Goal: Navigation & Orientation: Find specific page/section

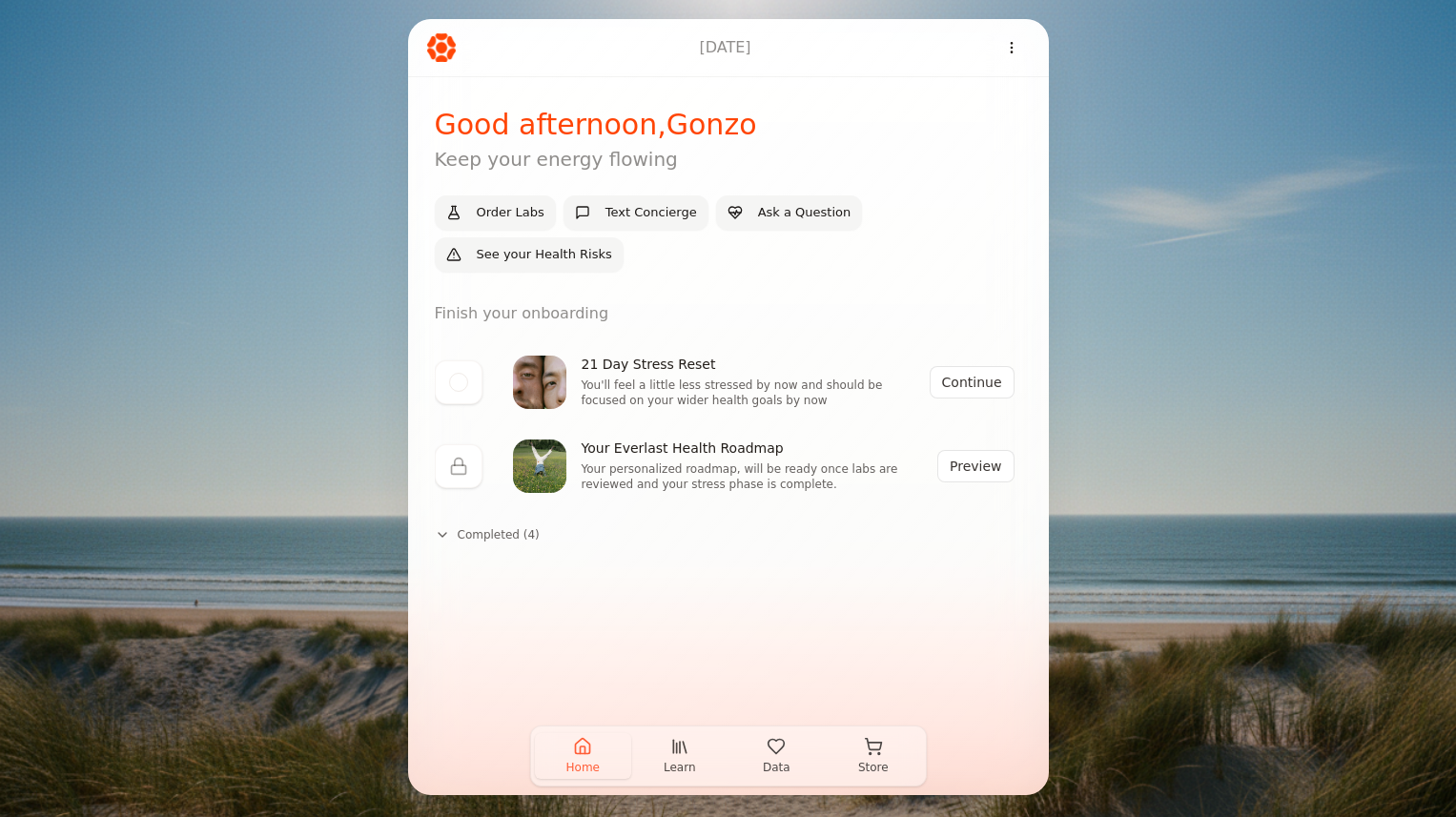
click at [449, 536] on icon at bounding box center [443, 535] width 15 height 15
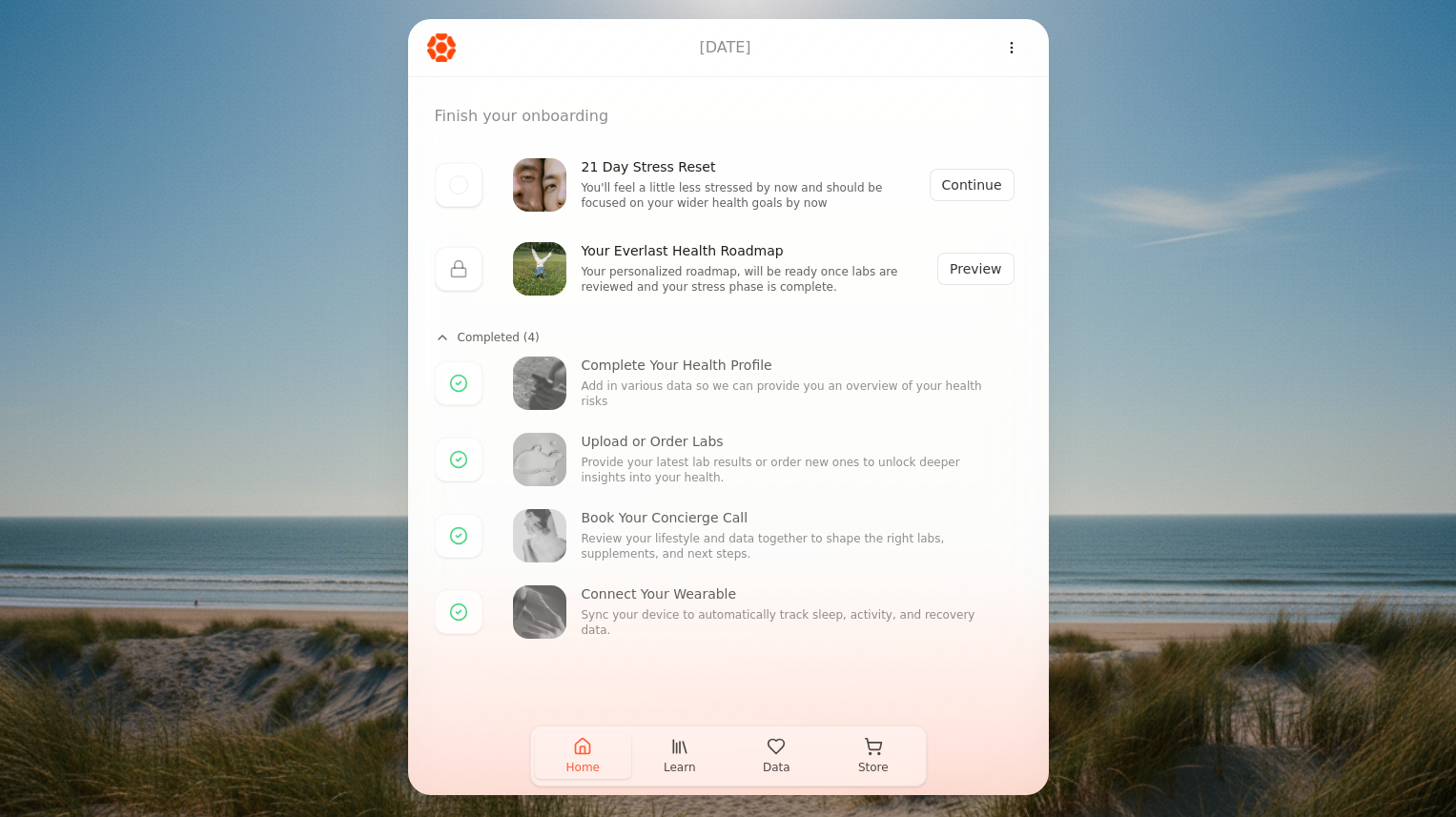
scroll to position [193, 0]
click at [675, 754] on icon "button" at bounding box center [679, 747] width 19 height 19
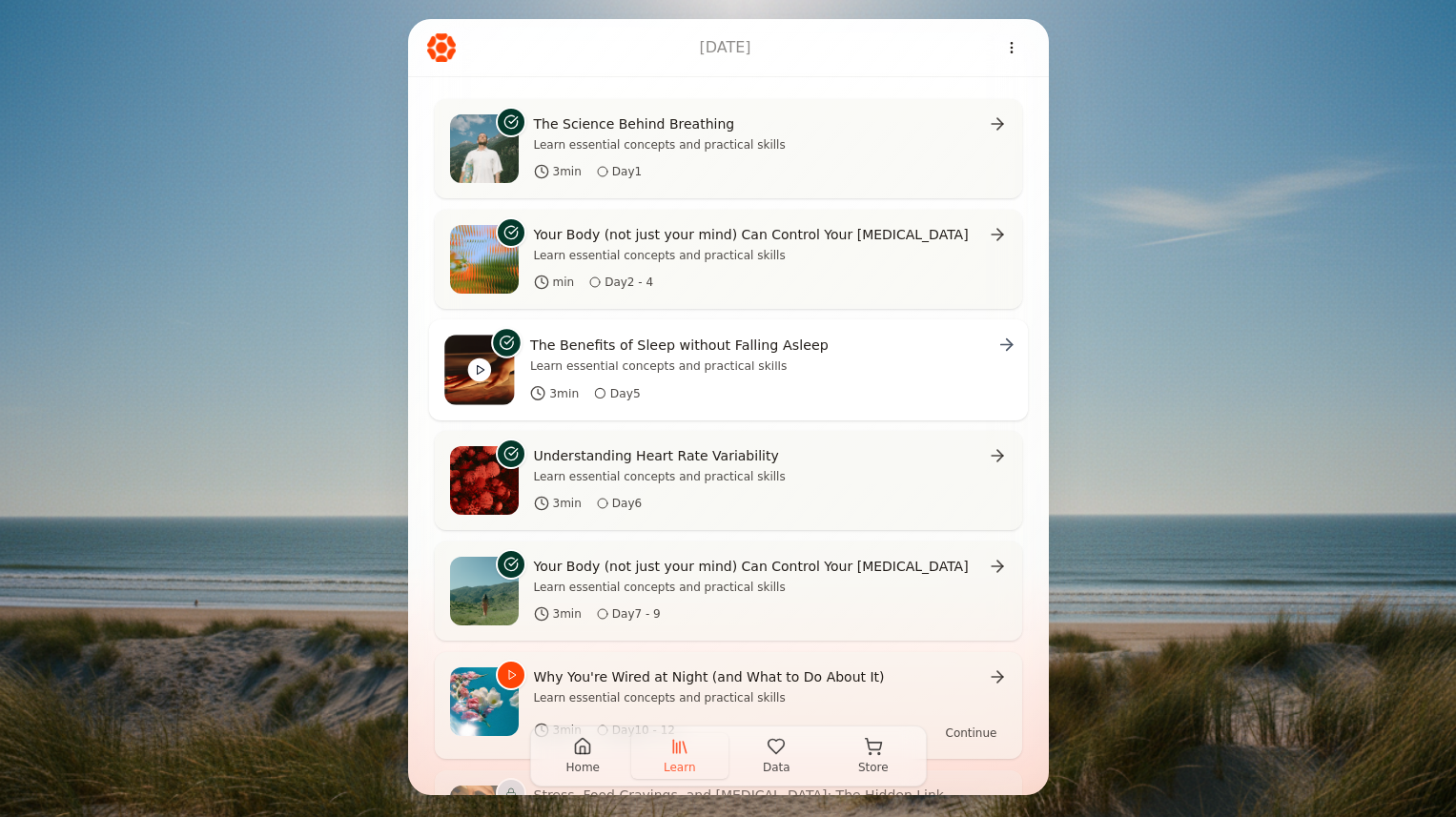
scroll to position [445, 0]
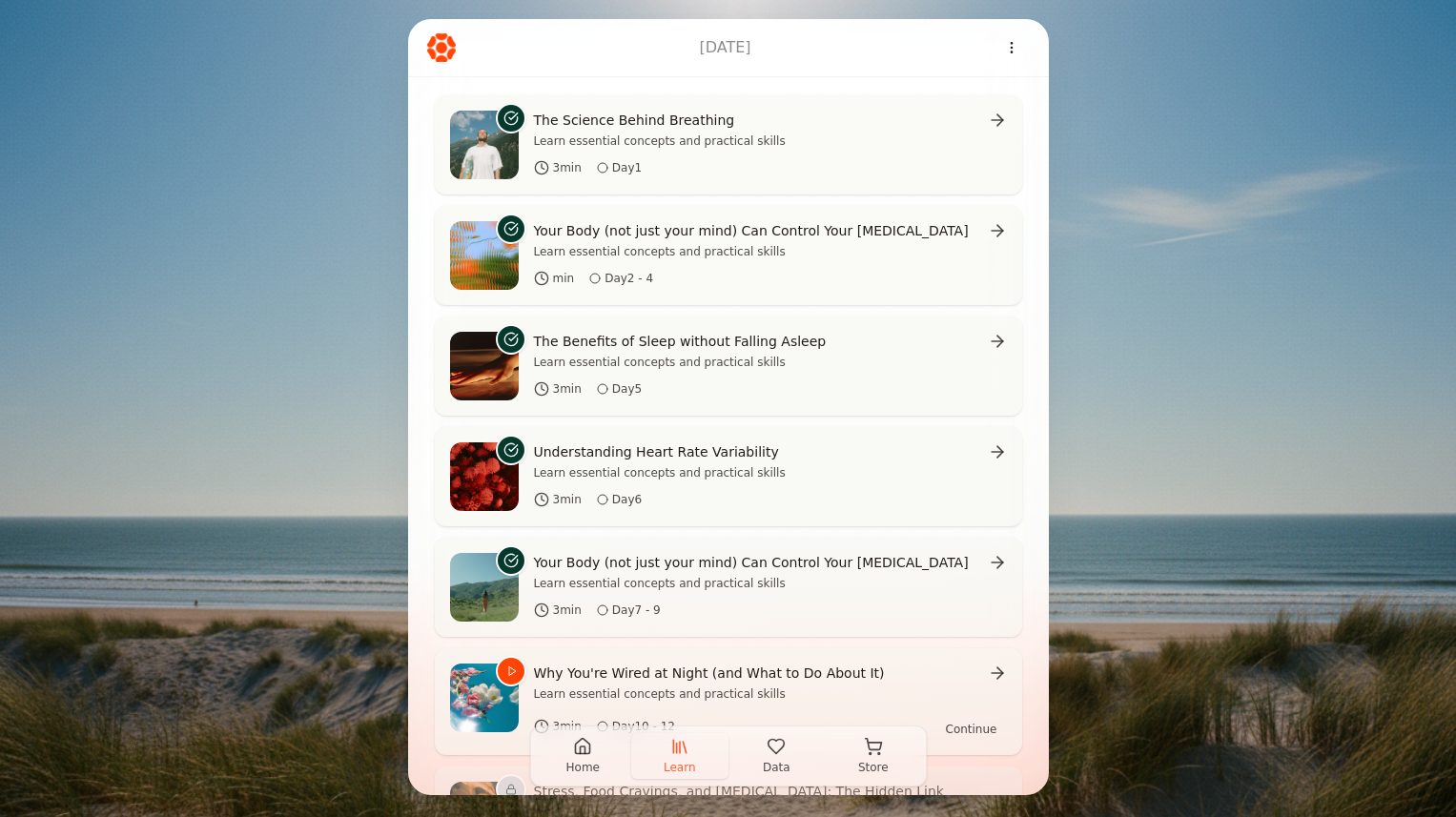
click at [776, 751] on icon "button" at bounding box center [777, 747] width 19 height 19
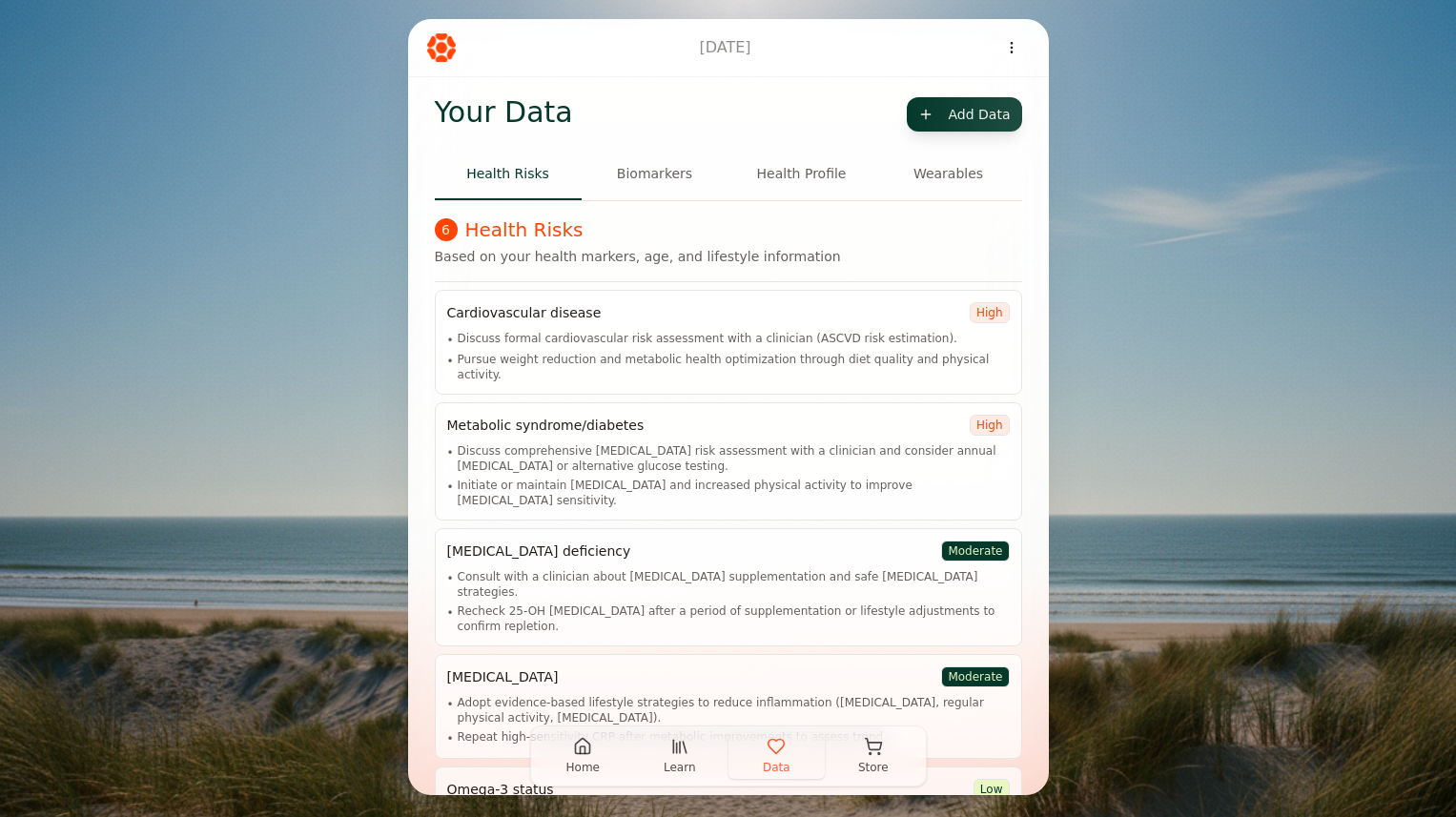
scroll to position [12, 0]
click at [640, 171] on button "Biomarkers" at bounding box center [654, 175] width 147 height 51
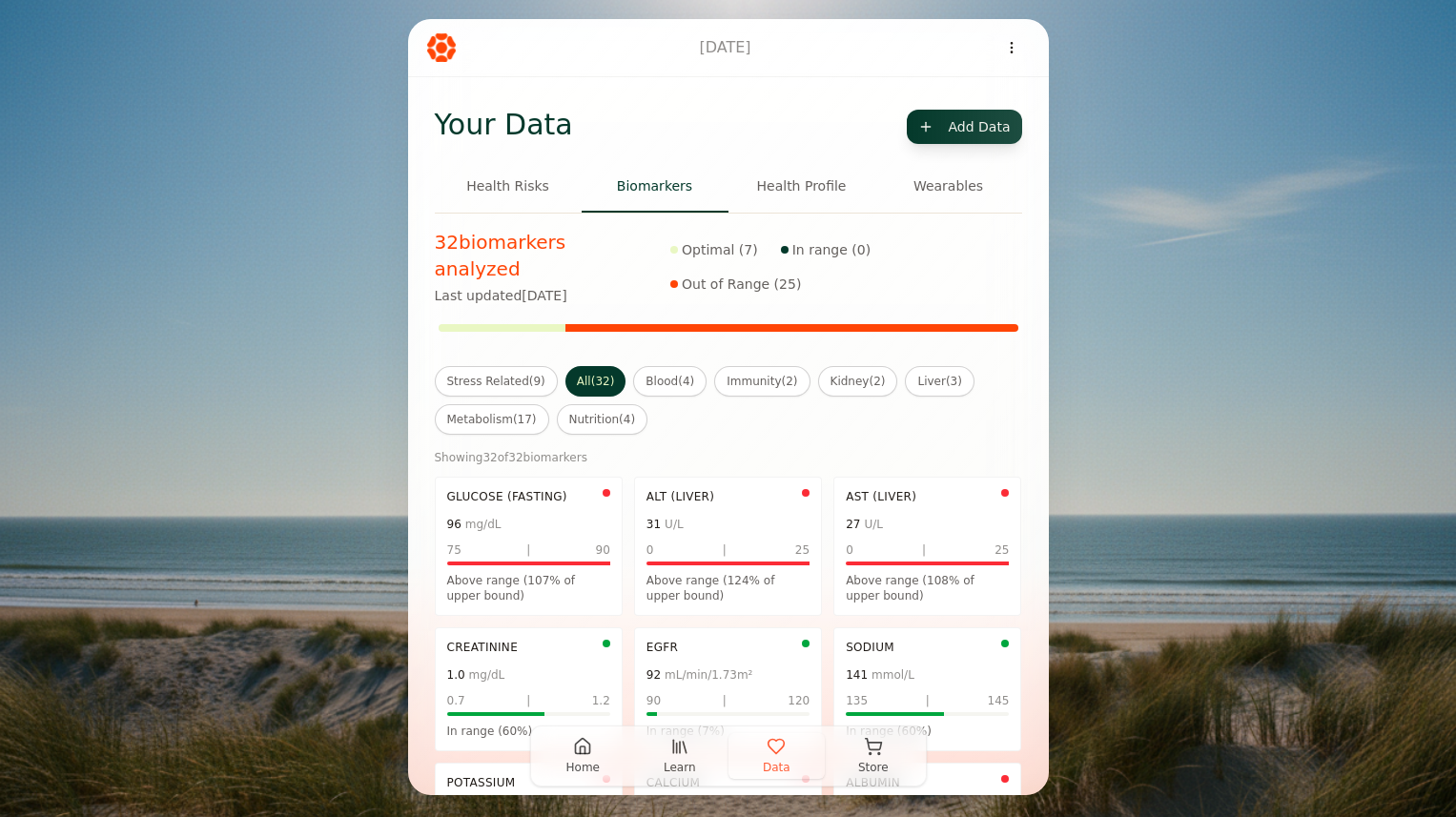
click at [932, 183] on button "Wearables" at bounding box center [948, 186] width 147 height 51
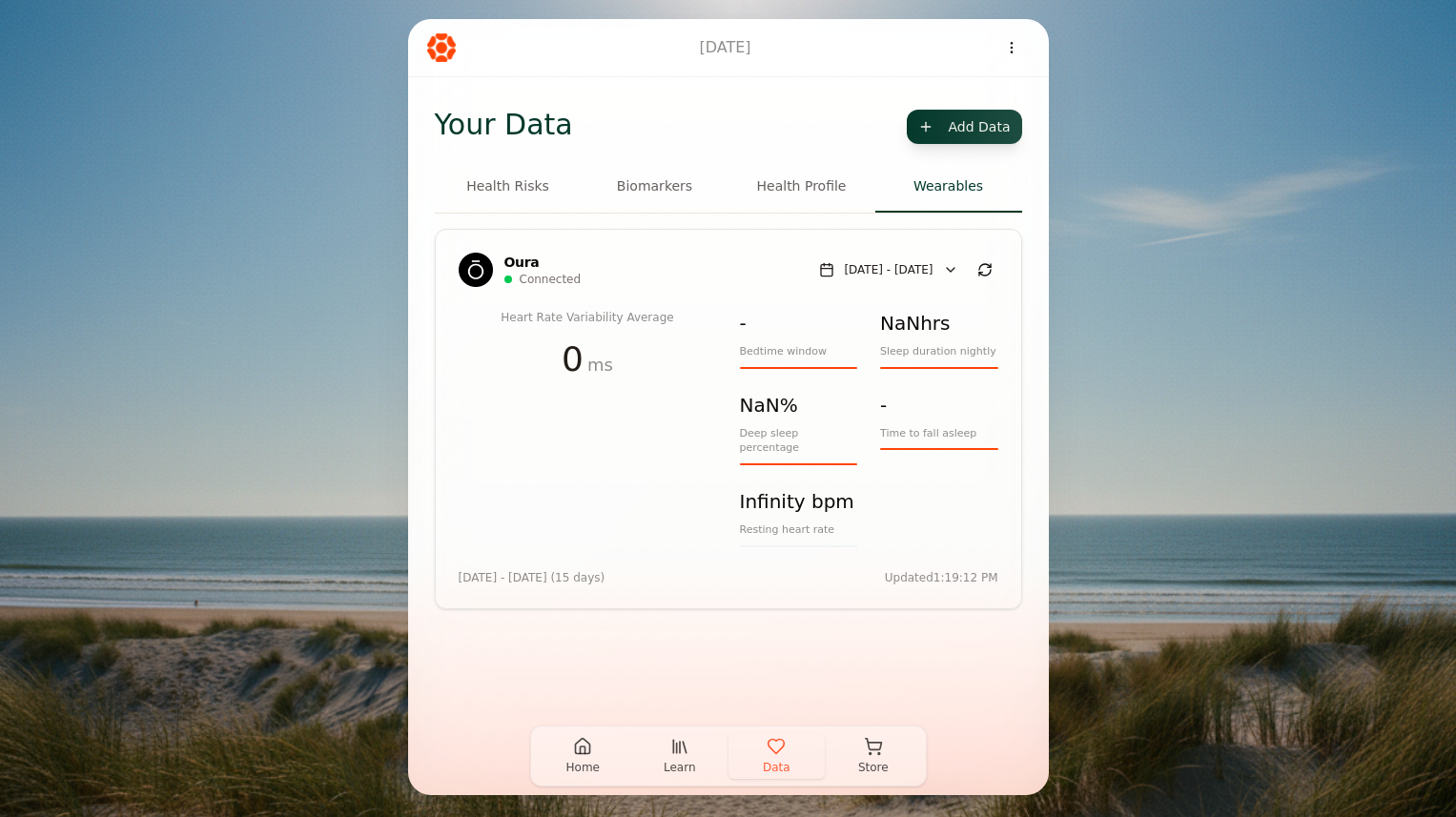
click at [948, 269] on button "[DATE] - [DATE]" at bounding box center [887, 270] width 157 height 27
select select "*"
select select "****"
select select "*"
select select "****"
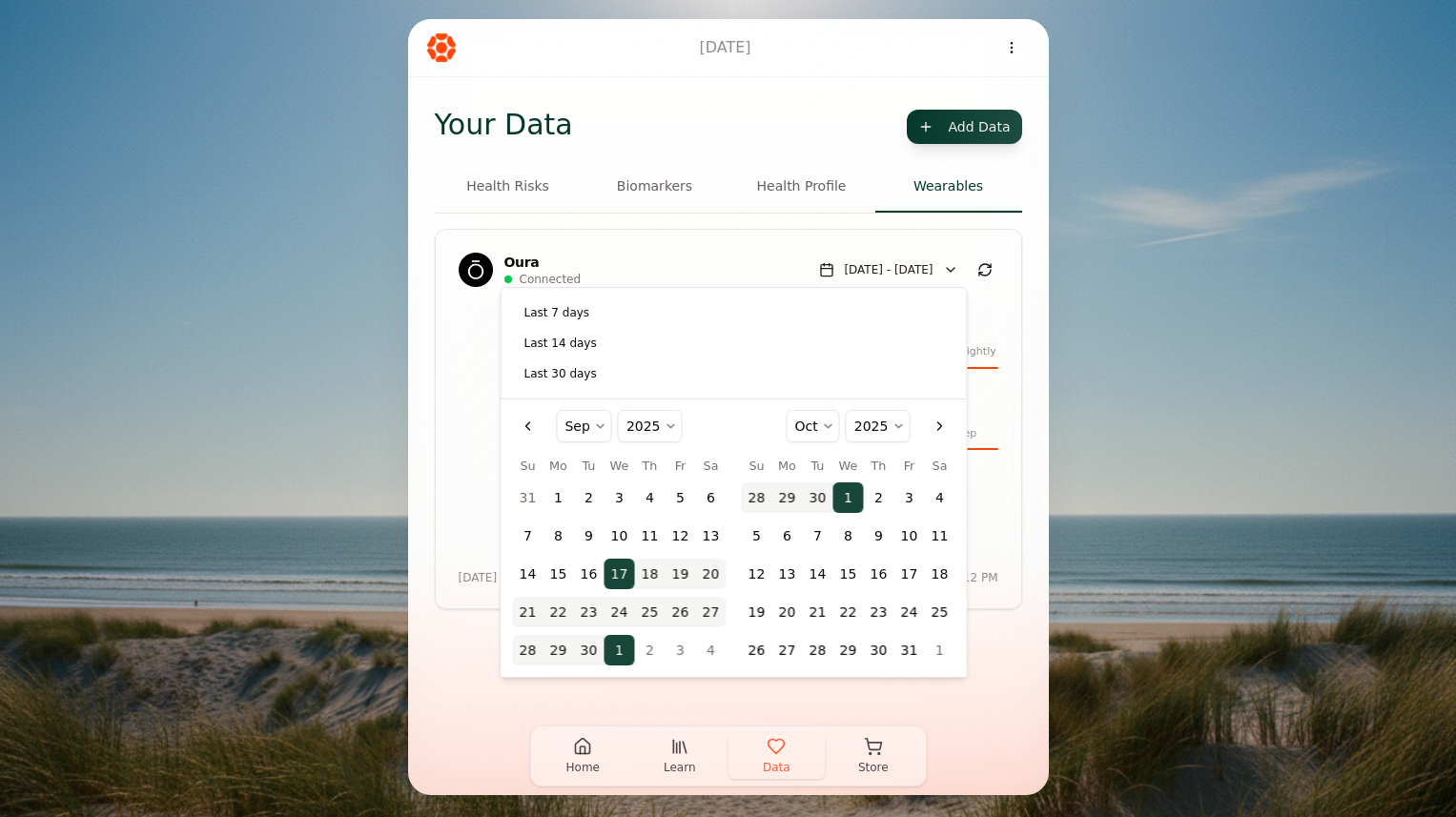
click at [556, 494] on button "1" at bounding box center [559, 498] width 31 height 31
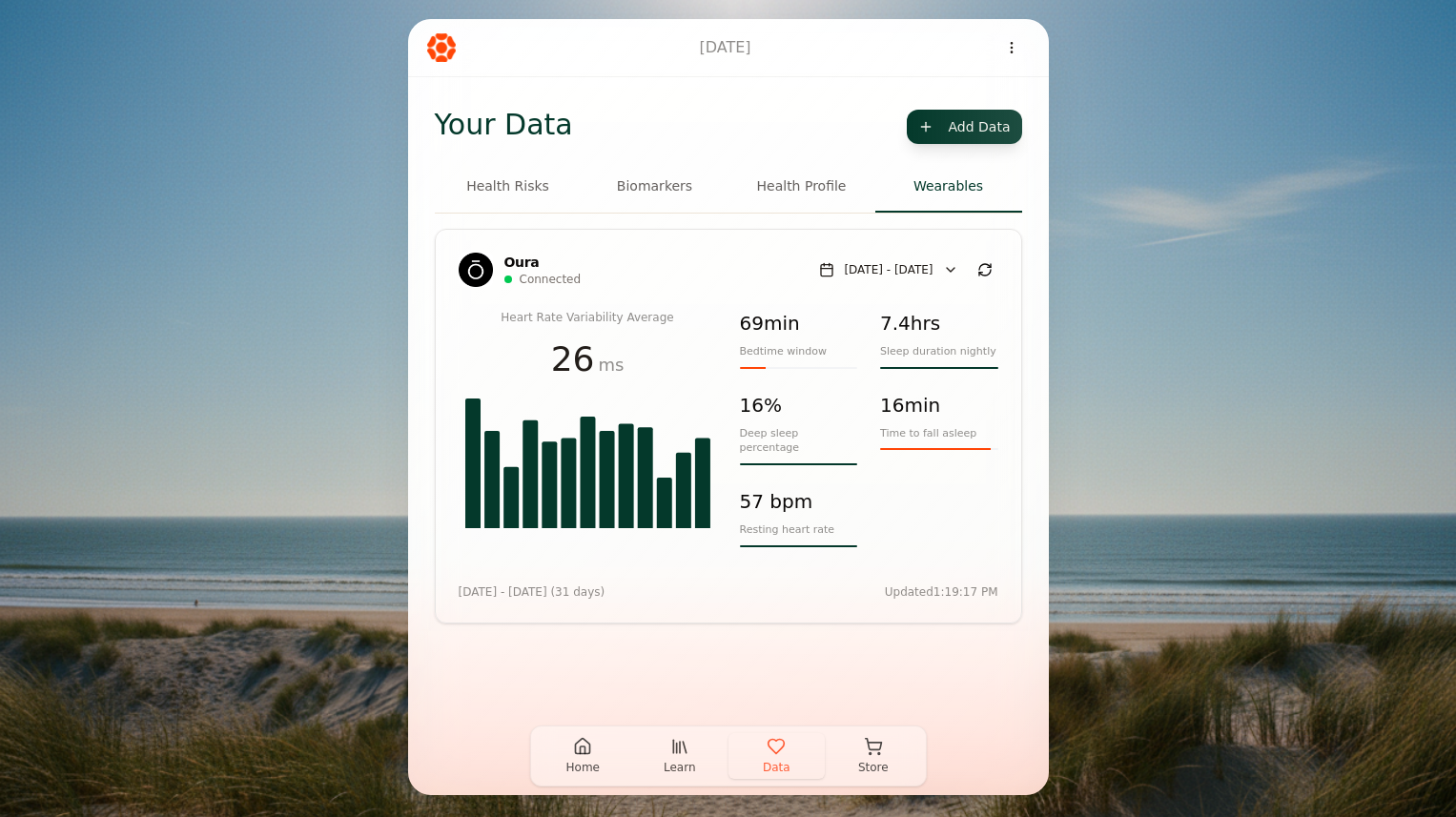
click at [890, 757] on button "Store" at bounding box center [873, 756] width 97 height 46
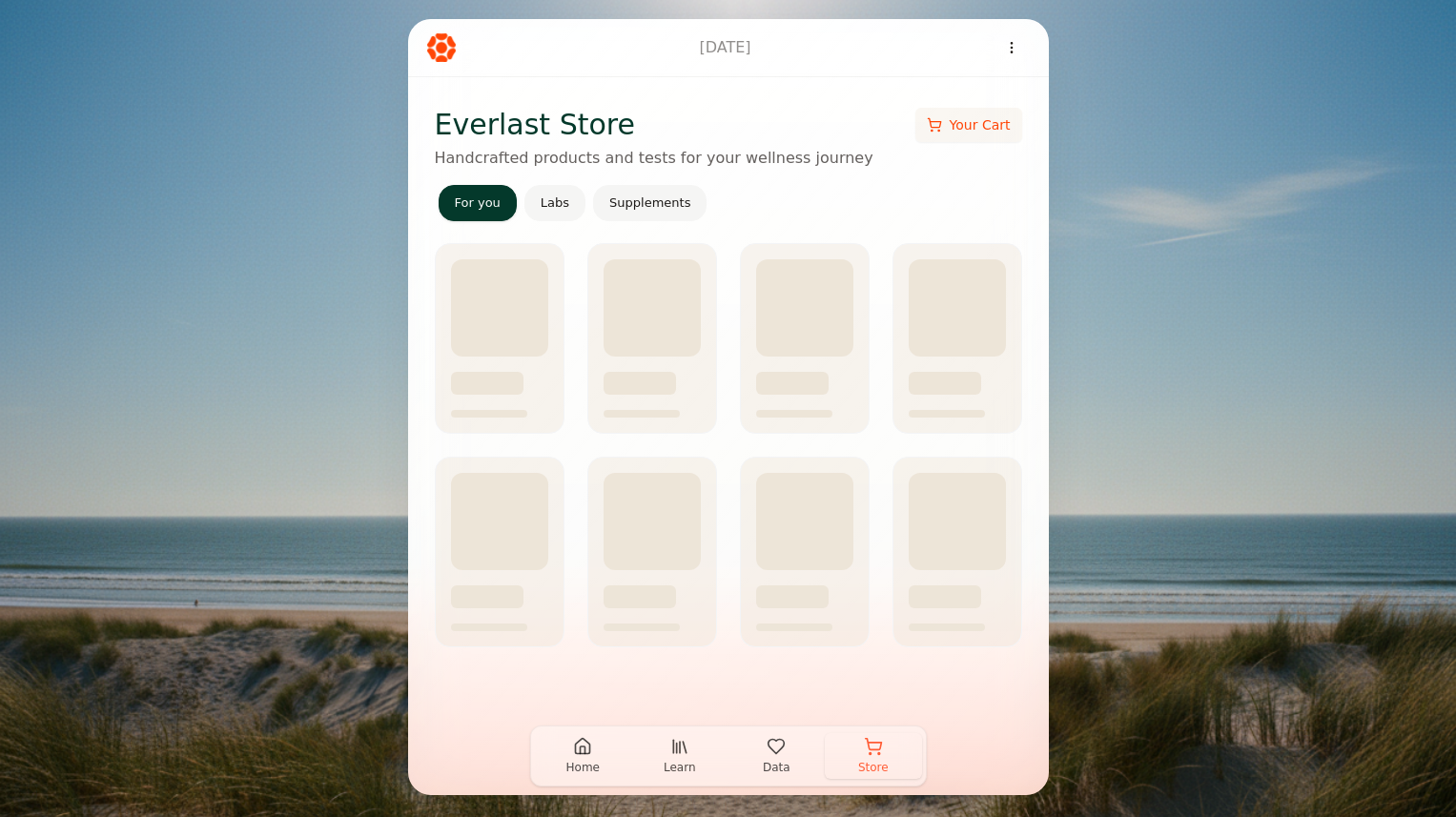
click at [462, 199] on button "For you" at bounding box center [477, 203] width 78 height 37
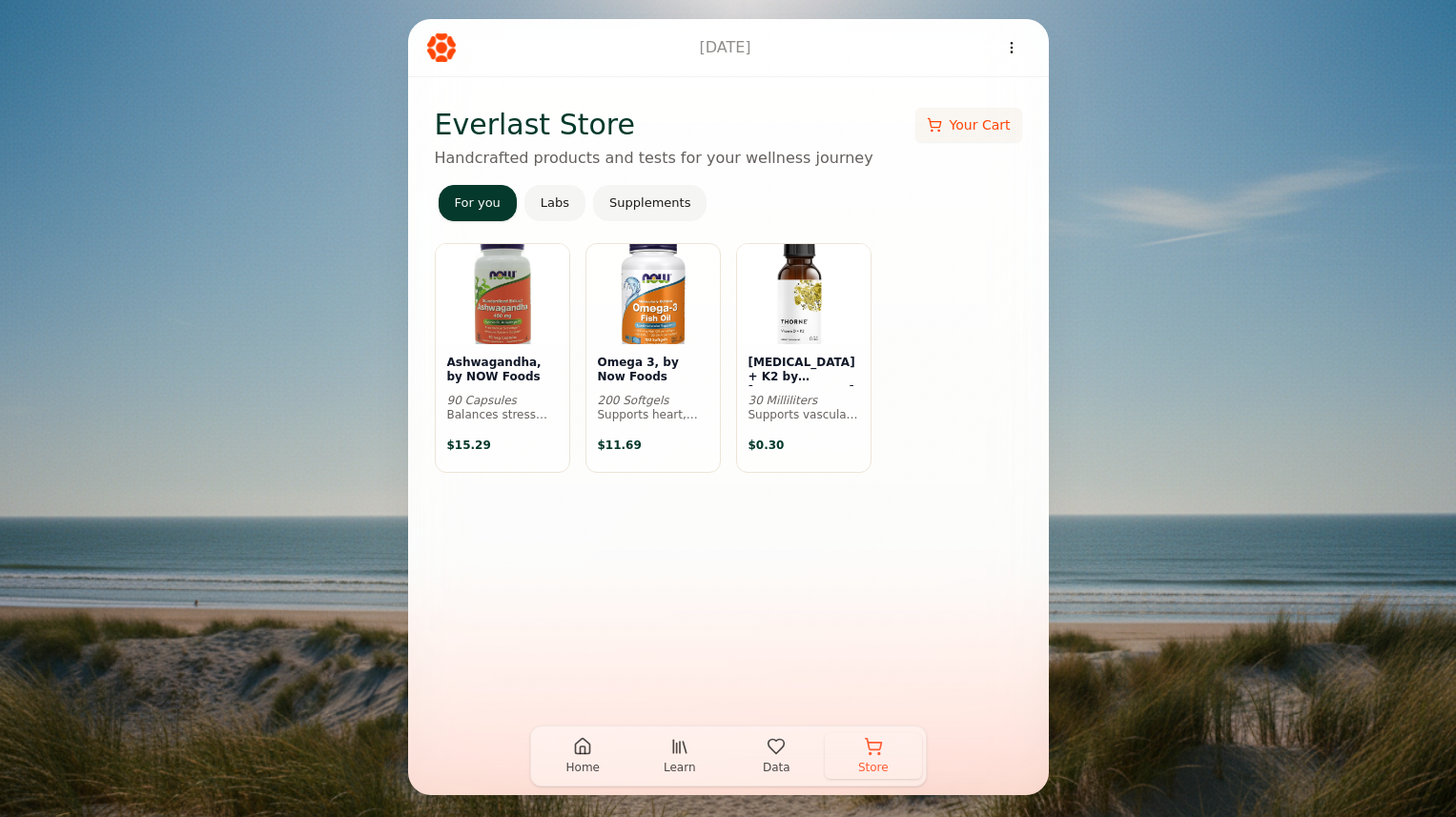
click at [582, 751] on icon "button" at bounding box center [582, 747] width 19 height 19
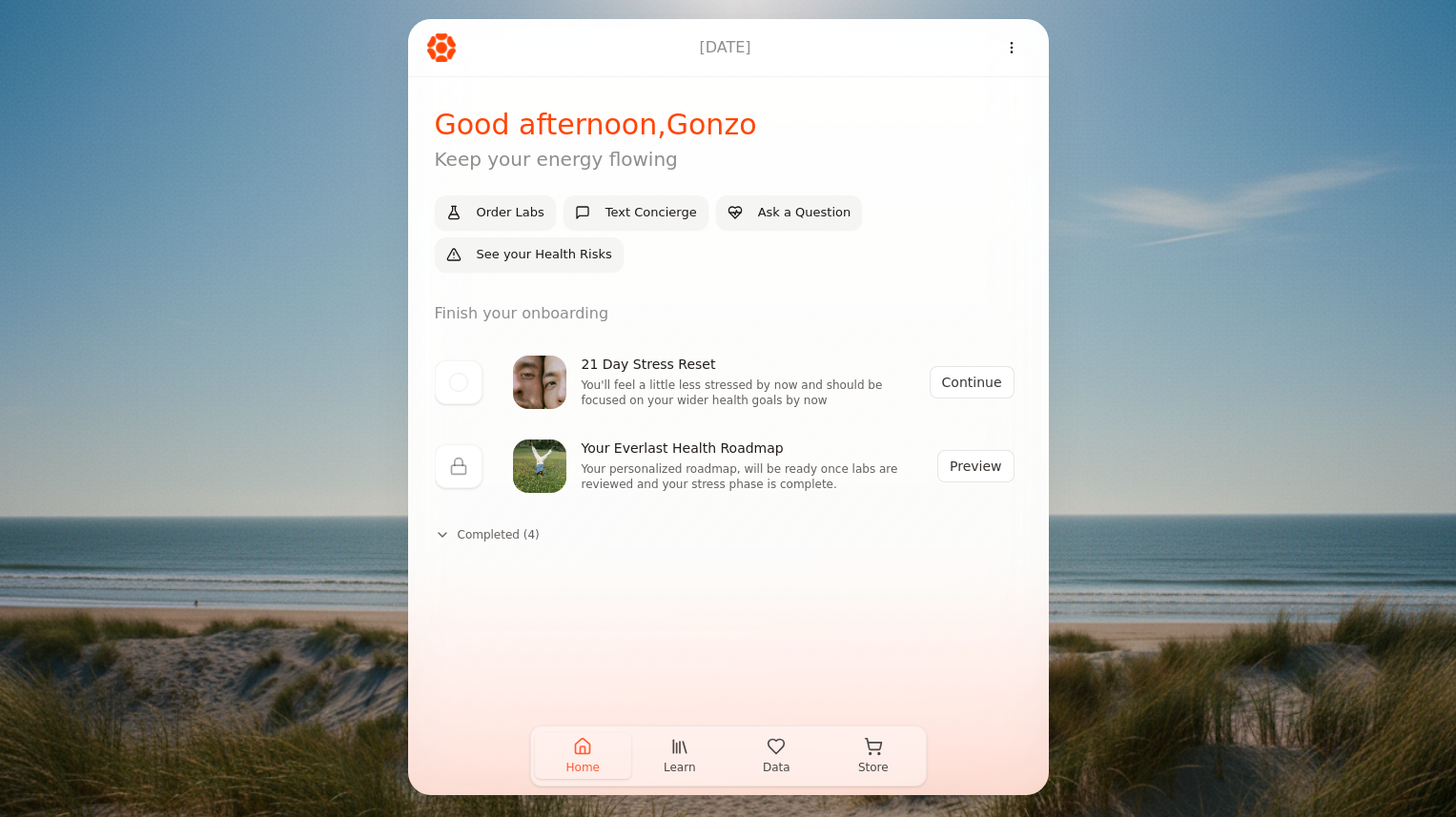
click at [515, 529] on button "Completed ( 4 )" at bounding box center [487, 535] width 105 height 15
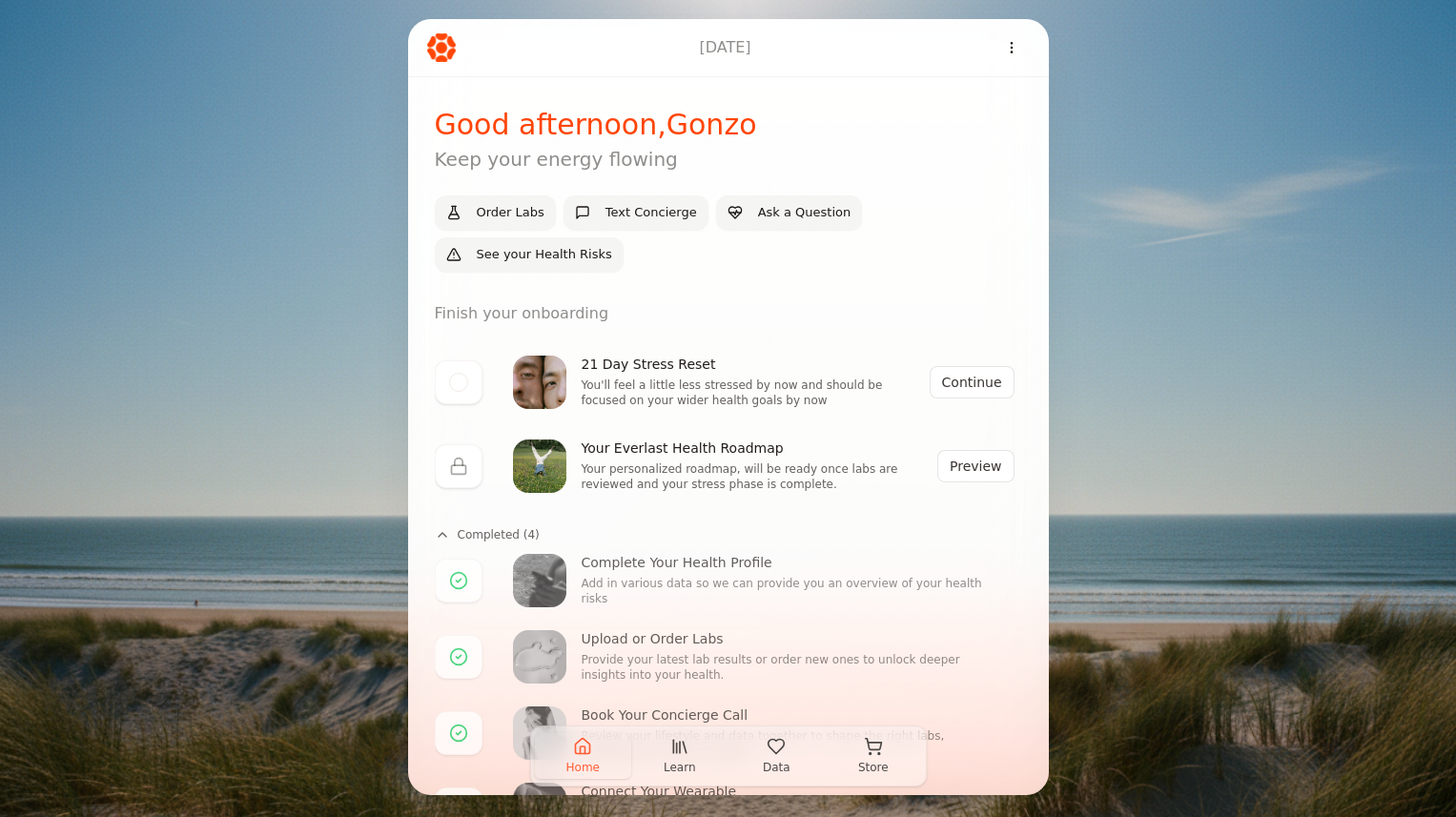
click at [964, 467] on button "Preview" at bounding box center [976, 467] width 77 height 33
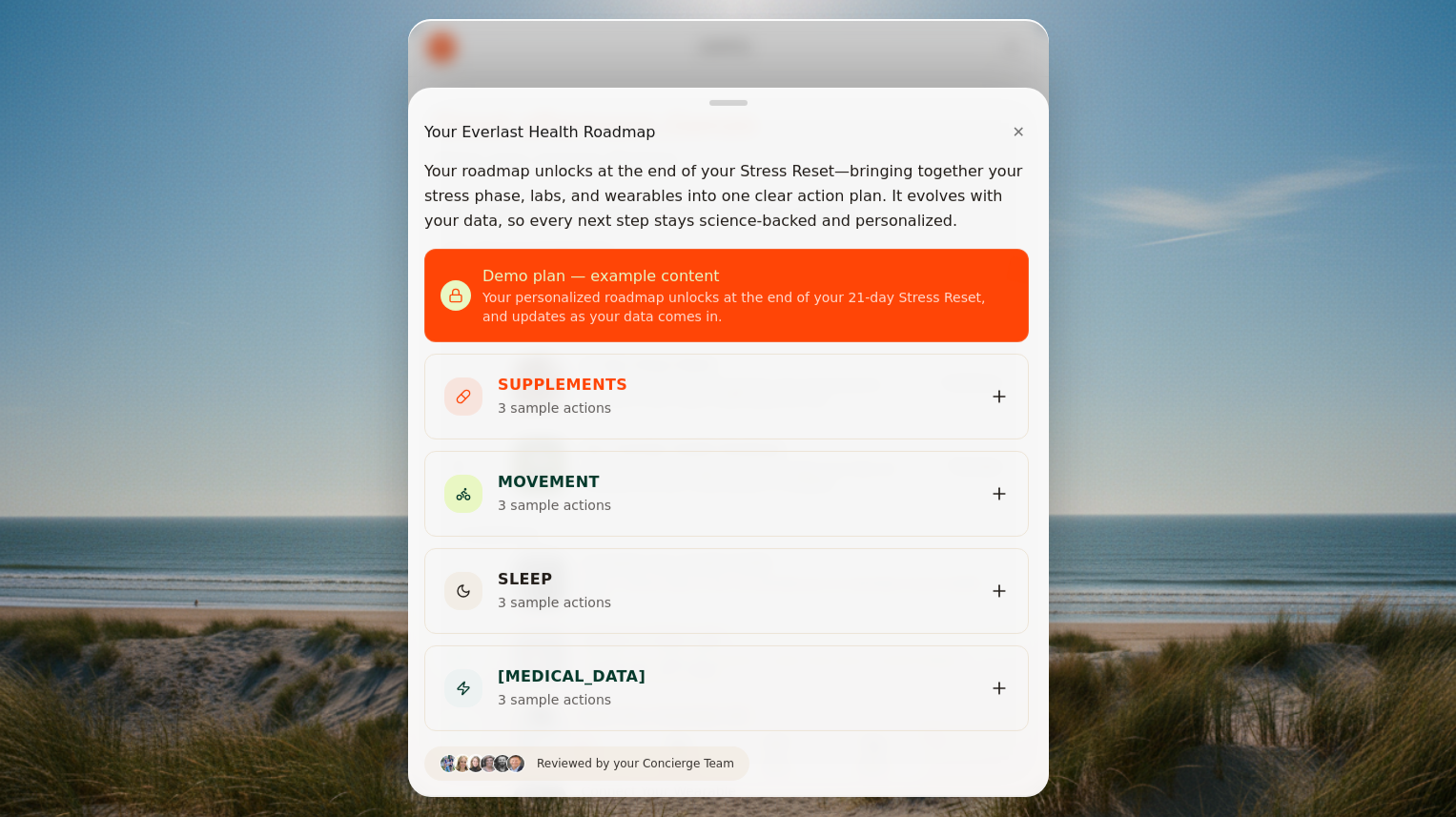
click at [1011, 129] on button "✕" at bounding box center [1017, 133] width 28 height 38
